Goal: Task Accomplishment & Management: Manage account settings

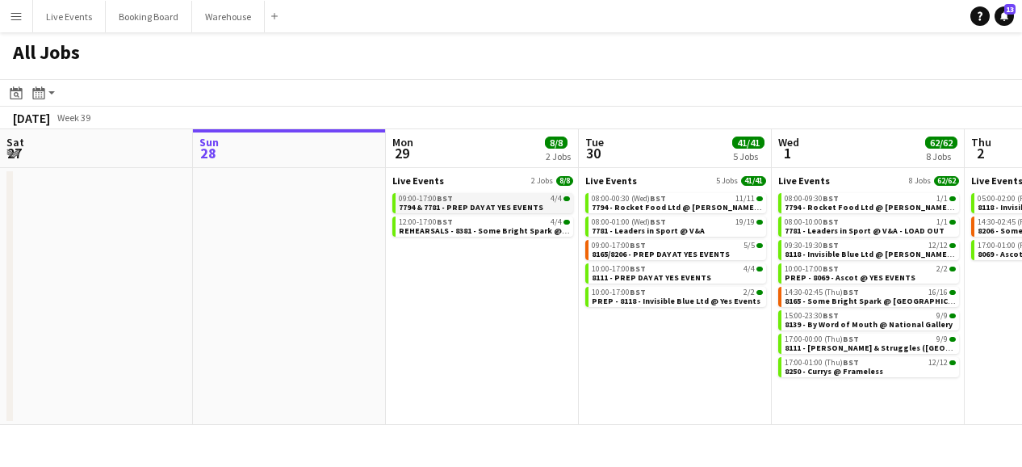
click at [502, 200] on div "09:00-17:00 BST 4/4" at bounding box center [484, 199] width 171 height 8
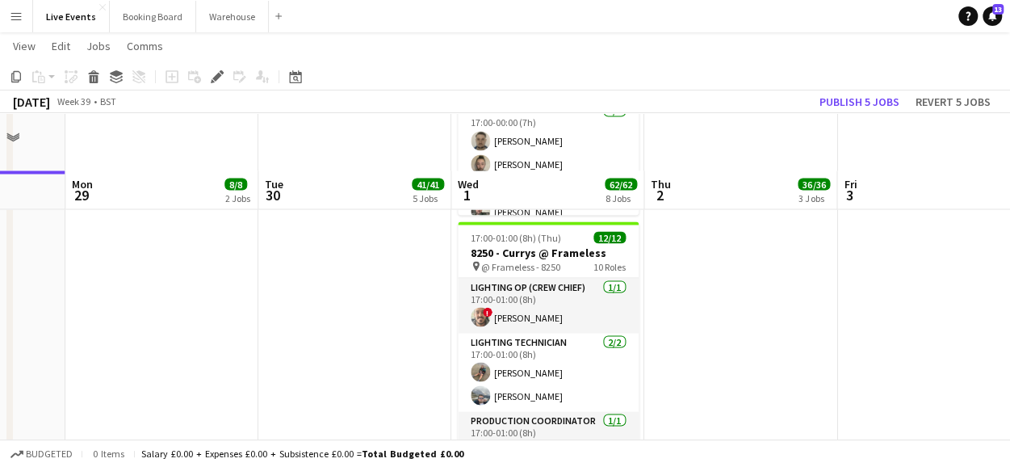
scroll to position [1456, 0]
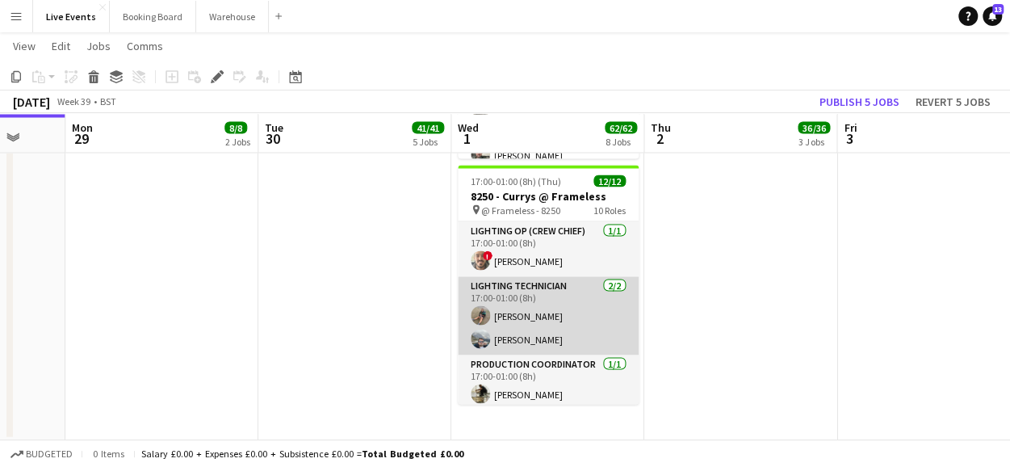
click at [538, 309] on app-card-role "Lighting Technician [DATE] 17:00-01:00 (8h) [PERSON_NAME] [PERSON_NAME]" at bounding box center [548, 315] width 181 height 78
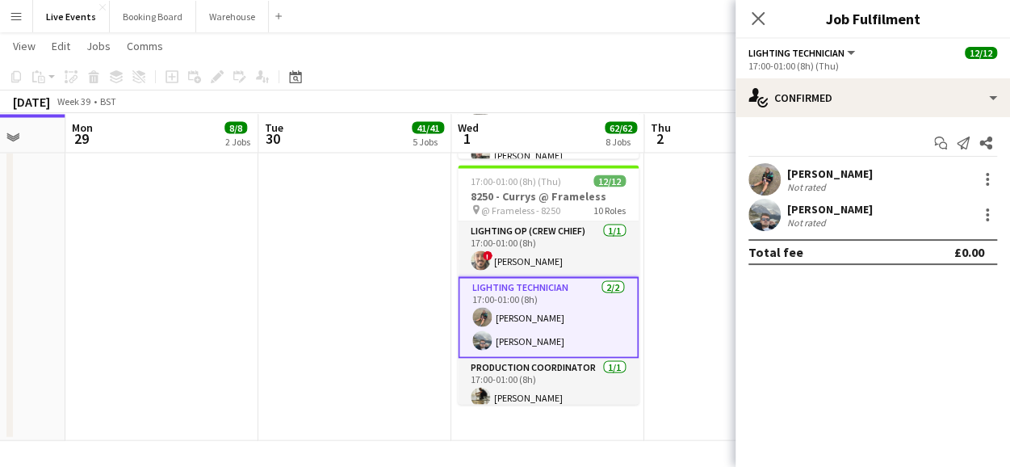
click at [766, 178] on app-user-avatar at bounding box center [764, 179] width 32 height 32
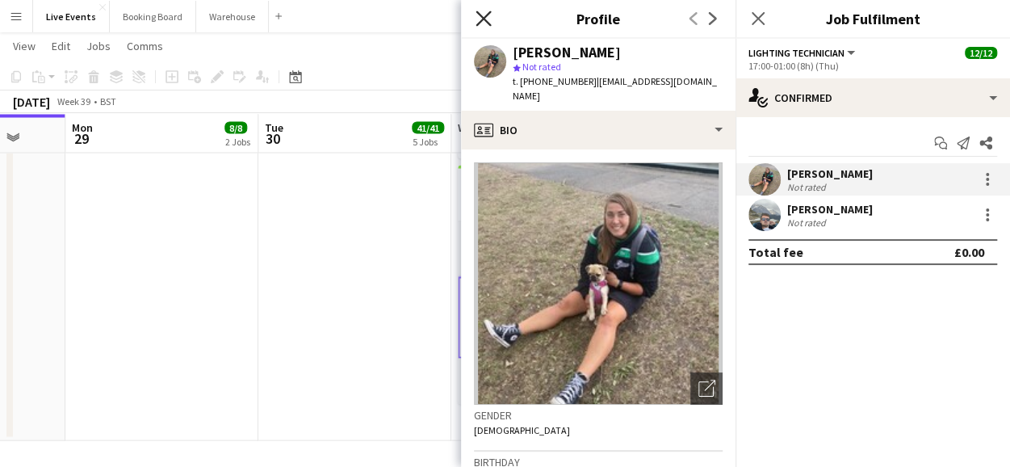
click at [479, 11] on icon "Close pop-in" at bounding box center [482, 17] width 15 height 15
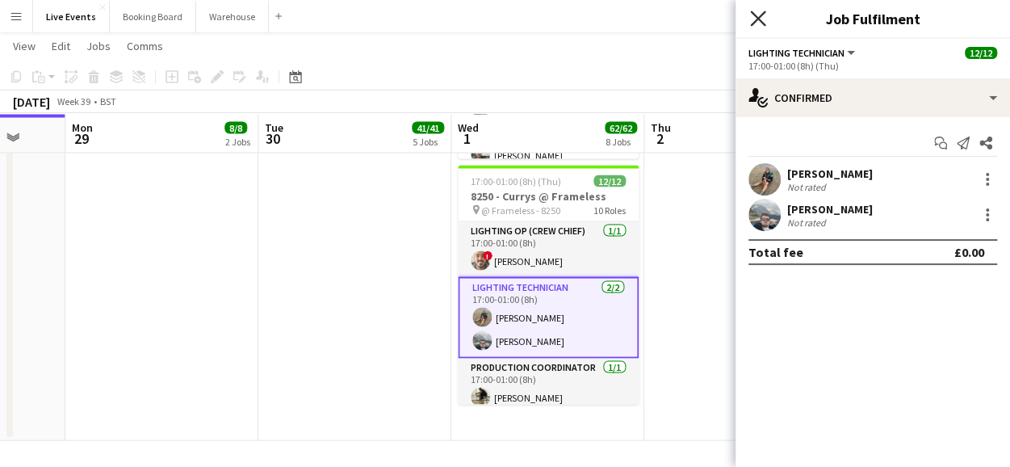
click at [754, 21] on icon at bounding box center [757, 17] width 15 height 15
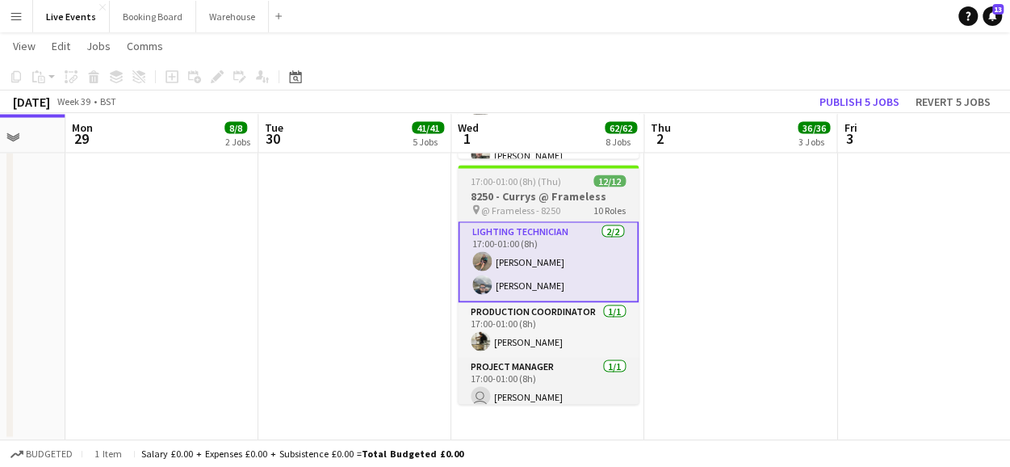
scroll to position [0, 0]
